Goal: Transaction & Acquisition: Obtain resource

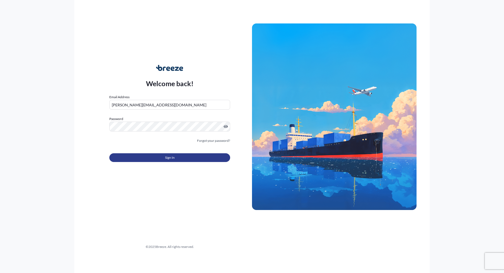
click at [163, 160] on button "Sign In" at bounding box center [169, 158] width 121 height 9
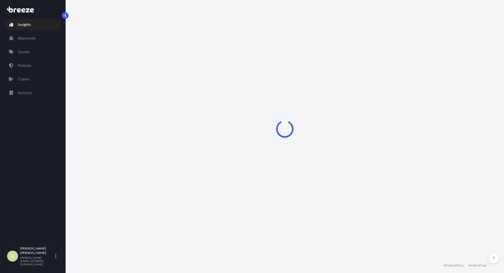
select select "2025"
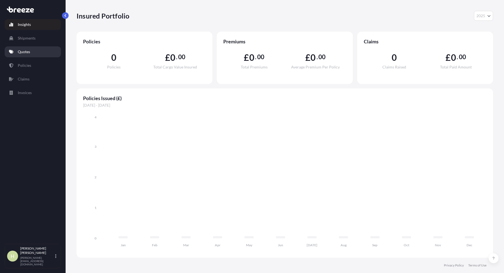
click at [25, 52] on p "Quotes" at bounding box center [24, 51] width 12 height 5
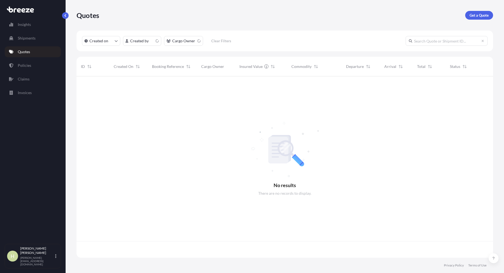
scroll to position [185, 416]
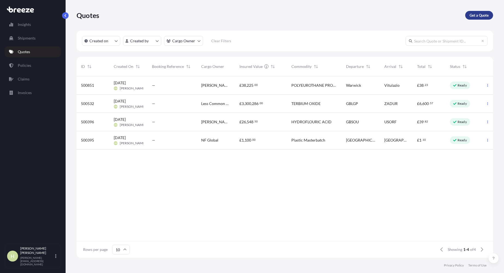
click at [478, 16] on p "Get a Quote" at bounding box center [478, 15] width 19 height 5
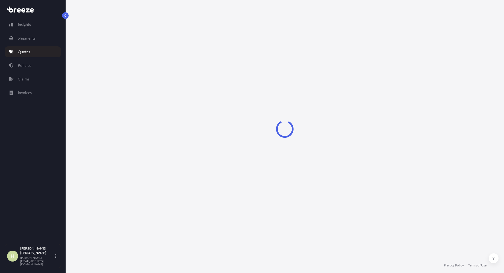
select select "Sea"
select select "1"
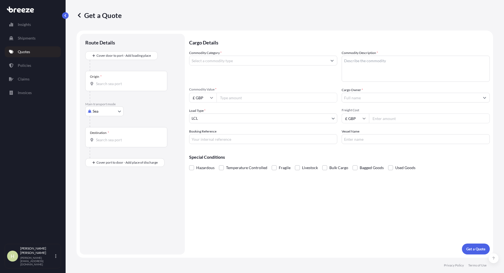
click at [117, 86] on input "Origin *" at bounding box center [128, 83] width 64 height 5
click at [22, 52] on p "Quotes" at bounding box center [24, 51] width 12 height 5
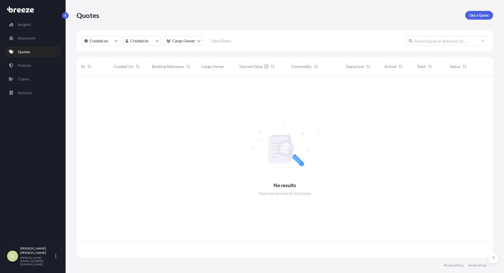
scroll to position [185, 416]
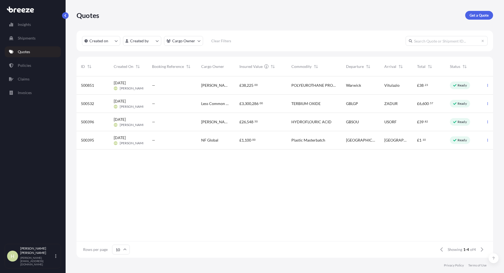
click at [305, 86] on span "POLYEUROTHANE PRODUCTS" at bounding box center [314, 85] width 46 height 5
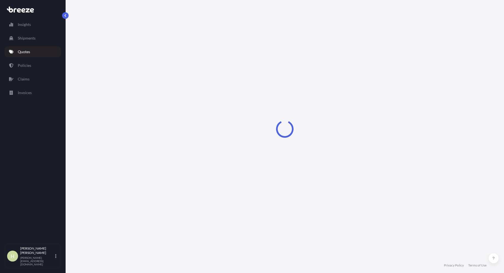
select select "Road"
select select "2"
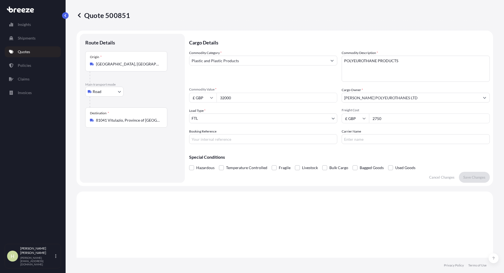
click at [23, 52] on p "Quotes" at bounding box center [24, 51] width 12 height 5
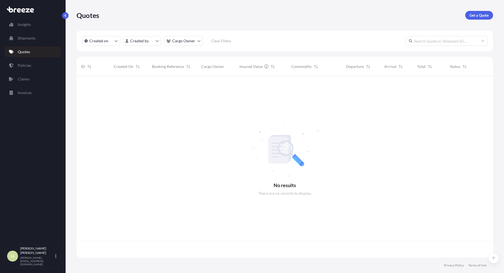
scroll to position [185, 416]
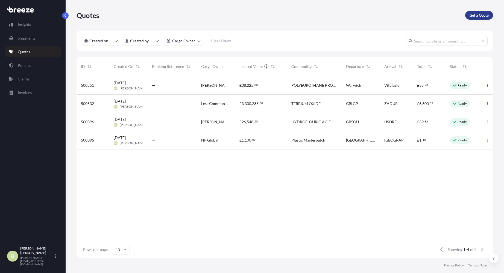
click at [478, 18] on p "Get a Quote" at bounding box center [478, 15] width 19 height 5
select select "Sea"
select select "1"
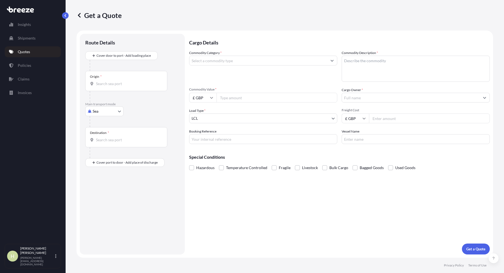
click at [113, 83] on input "Origin *" at bounding box center [128, 83] width 64 height 5
type input "warwick"
click at [166, 57] on div "Cover door to port - Add loading place" at bounding box center [132, 61] width 94 height 20
click at [120, 111] on body "1 option available. 0 options available. 1 option available. Insights Shipments…" at bounding box center [252, 136] width 504 height 273
click at [104, 146] on span "Road" at bounding box center [100, 145] width 9 height 5
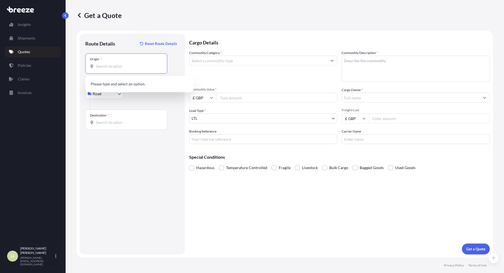
click at [113, 66] on input "Origin *" at bounding box center [128, 66] width 64 height 5
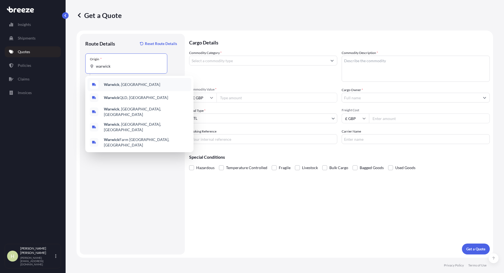
click at [111, 85] on b "Warwick" at bounding box center [112, 84] width 16 height 5
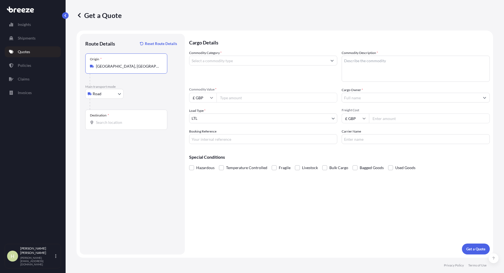
type input "[GEOGRAPHIC_DATA], [GEOGRAPHIC_DATA]"
click at [105, 125] on input "Destination *" at bounding box center [128, 122] width 64 height 5
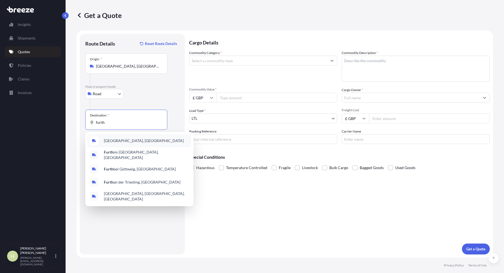
click at [115, 142] on span "[GEOGRAPHIC_DATA], [GEOGRAPHIC_DATA]" at bounding box center [144, 140] width 80 height 5
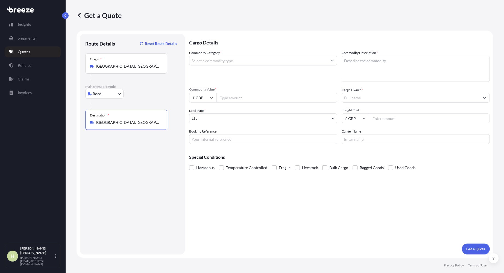
type input "[GEOGRAPHIC_DATA], [GEOGRAPHIC_DATA]"
click at [333, 61] on icon "Show suggestions" at bounding box center [332, 61] width 3 height 2
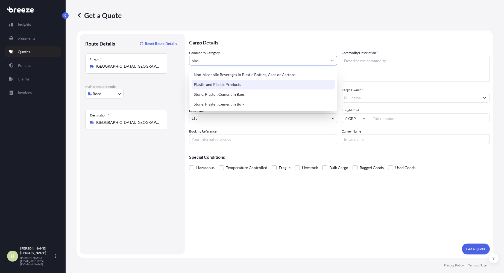
click at [239, 85] on div "Plastic and Plastic Products" at bounding box center [263, 85] width 143 height 10
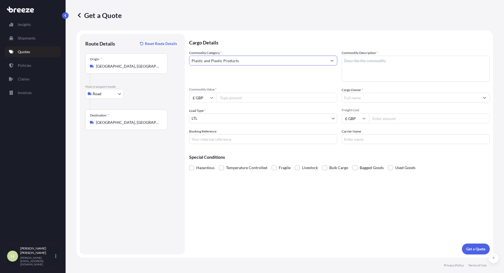
type input "Plastic and Plastic Products"
click at [357, 64] on textarea "Commodity Description *" at bounding box center [416, 69] width 148 height 26
type textarea "POLYEURETHANE PRODUCT"
click at [234, 99] on input "Commodity Value *" at bounding box center [276, 98] width 121 height 10
type input "6000.00"
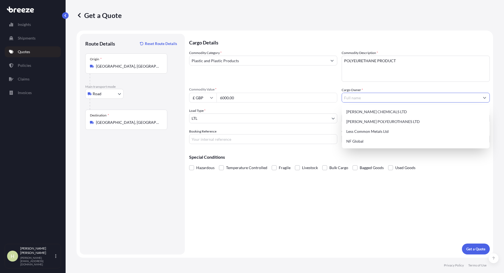
click at [484, 98] on icon "Show suggestions" at bounding box center [484, 97] width 3 height 3
click at [397, 121] on span "[PERSON_NAME] POLYEUROTHANES LTD" at bounding box center [382, 121] width 73 height 5
type input "[PERSON_NAME] POLYEUROTHANES LTD"
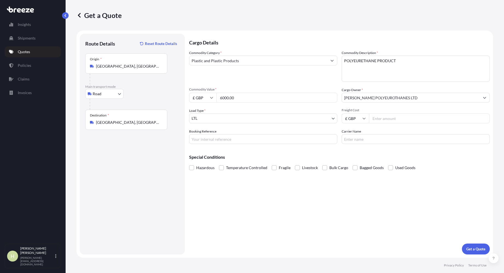
click at [396, 120] on input "Freight Cost" at bounding box center [429, 119] width 121 height 10
type input "475.00"
click at [239, 139] on input "Booking Reference" at bounding box center [263, 139] width 148 height 10
type input "TBA"
type input "NF GLOBAL"
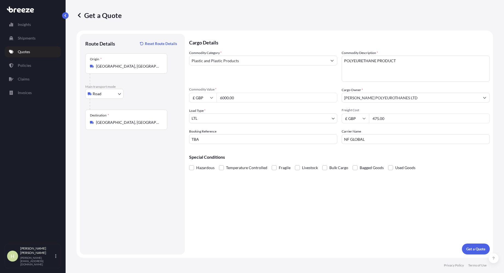
click at [378, 189] on div "Cargo Details Commodity Category * Plastic and Plastic Products Commodity Descr…" at bounding box center [339, 144] width 301 height 221
click at [473, 250] on p "Get a Quote" at bounding box center [475, 249] width 19 height 5
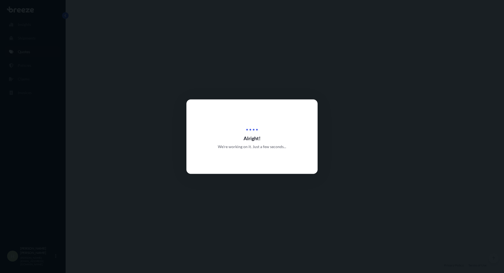
scroll to position [164, 0]
select select "Road"
select select "1"
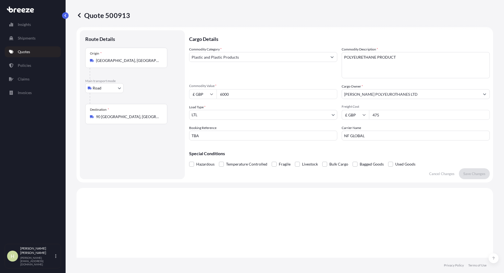
scroll to position [0, 0]
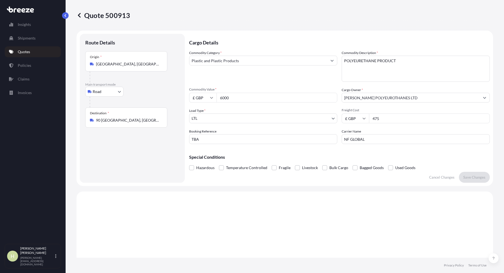
click at [368, 22] on div "Quote 500913" at bounding box center [285, 15] width 416 height 31
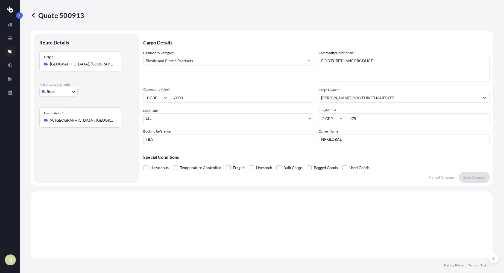
click at [206, 27] on div "Quote 500913" at bounding box center [262, 15] width 462 height 31
click at [8, 260] on div "H" at bounding box center [10, 260] width 11 height 11
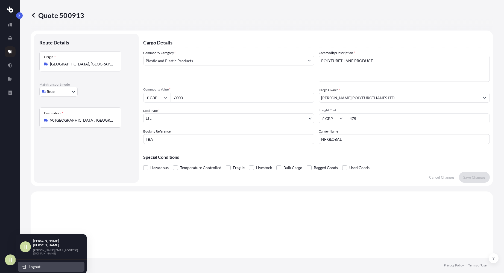
click at [30, 264] on span "Logout" at bounding box center [35, 266] width 12 height 5
